Goal: Transaction & Acquisition: Purchase product/service

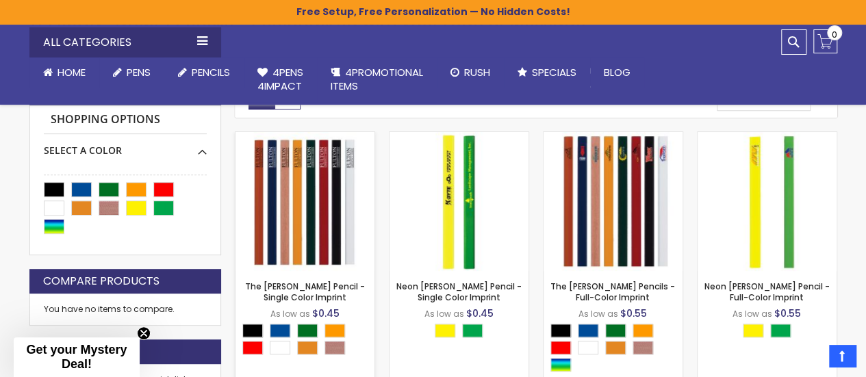
scroll to position [205, 0]
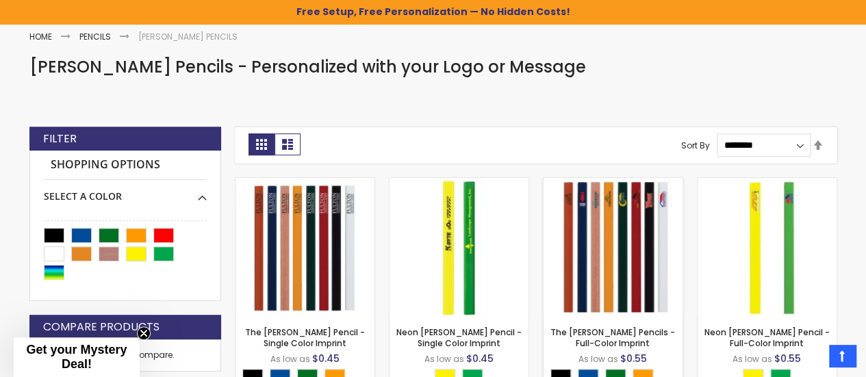
click at [629, 266] on img at bounding box center [613, 247] width 139 height 139
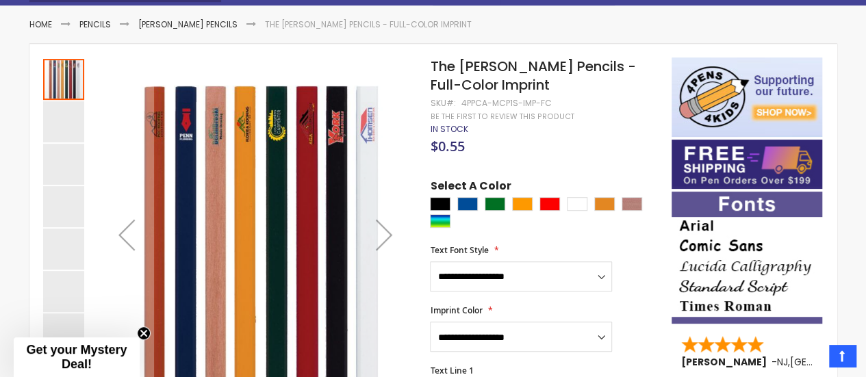
scroll to position [205, 0]
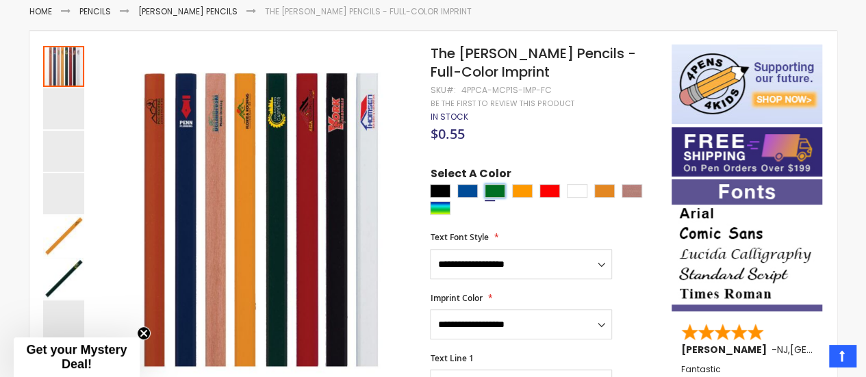
click at [486, 197] on div "Green" at bounding box center [495, 191] width 21 height 14
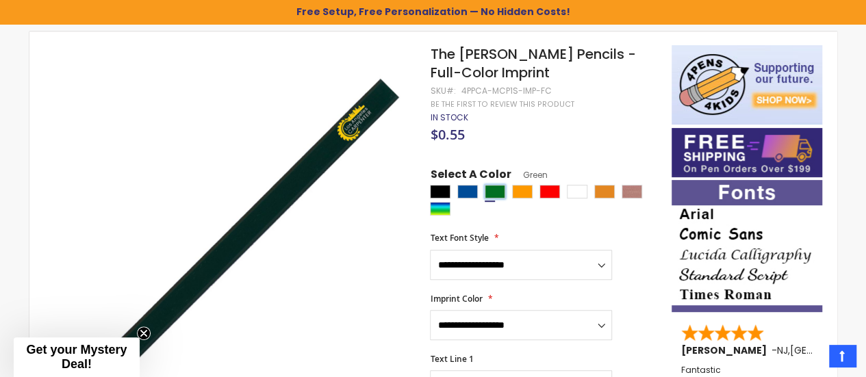
scroll to position [230, 0]
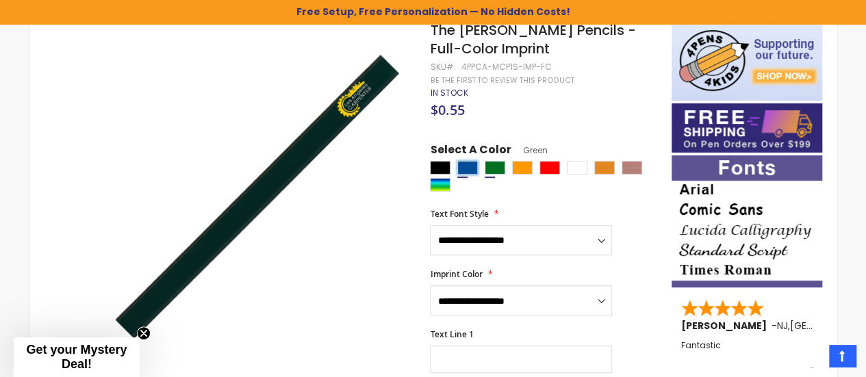
click at [471, 175] on div "Dark Blue" at bounding box center [468, 168] width 21 height 14
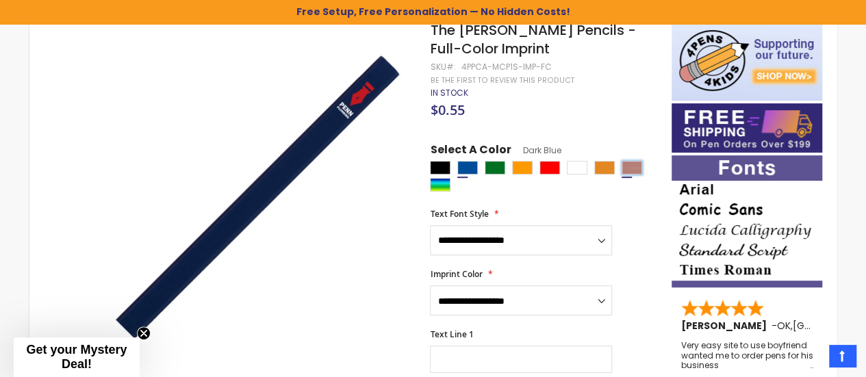
click at [636, 167] on div "Natural" at bounding box center [632, 168] width 21 height 14
type input "****"
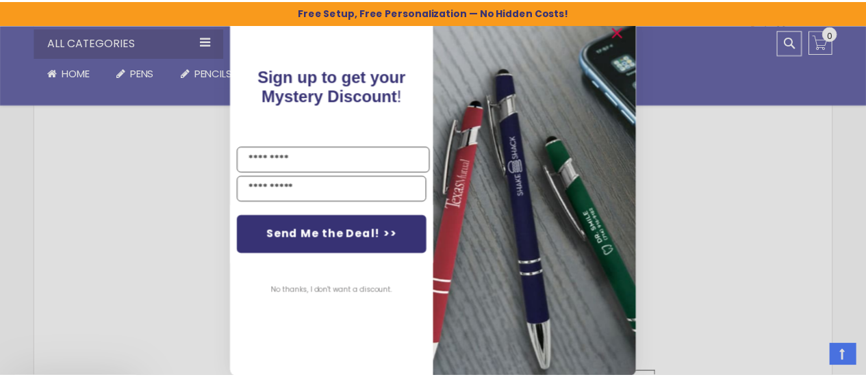
scroll to position [710, 0]
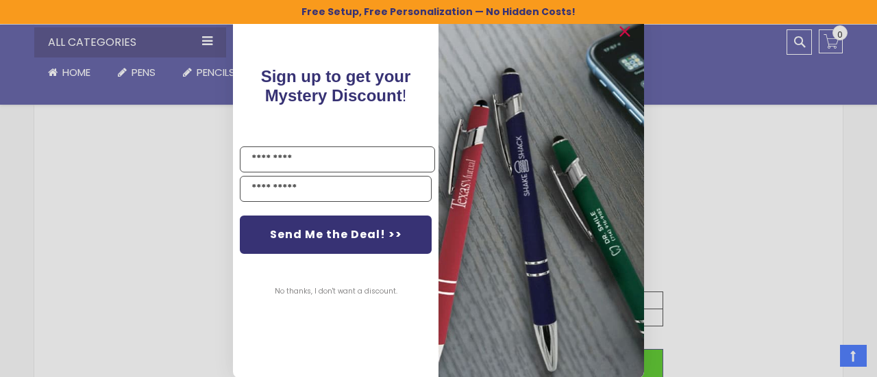
click at [793, 205] on div "Close dialog Sign up to get your Mystery Discount ! Name Email Send Me the Deal…" at bounding box center [438, 188] width 877 height 377
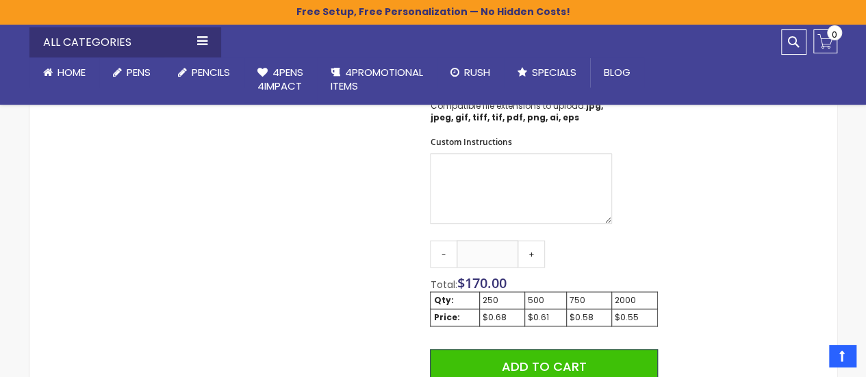
click at [542, 306] on div "500" at bounding box center [546, 300] width 36 height 11
click at [526, 268] on link "+" at bounding box center [531, 253] width 27 height 27
drag, startPoint x: 501, startPoint y: 273, endPoint x: 477, endPoint y: 271, distance: 24.7
click at [477, 268] on input "***" at bounding box center [488, 253] width 62 height 27
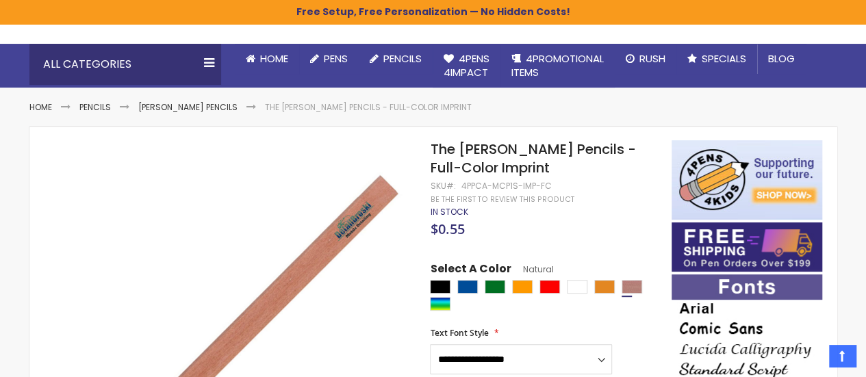
scroll to position [0, 0]
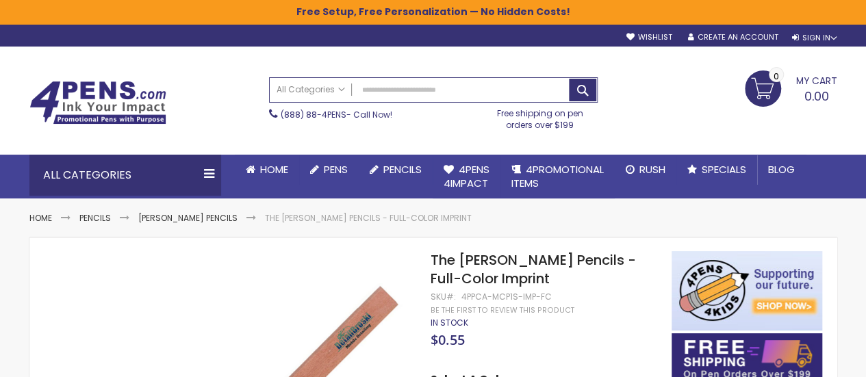
type input "***"
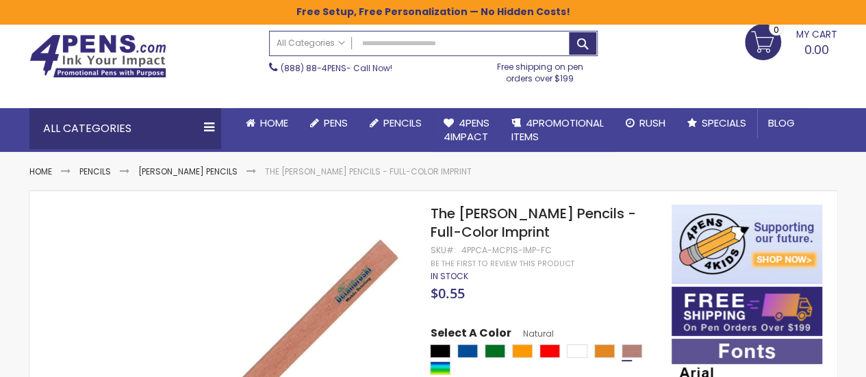
scroll to position [68, 0]
